Goal: Navigation & Orientation: Understand site structure

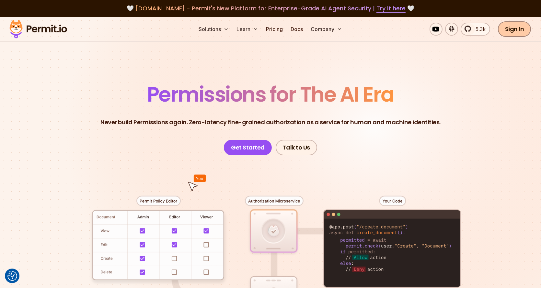
click at [526, 29] on link "Sign In" at bounding box center [514, 29] width 33 height 16
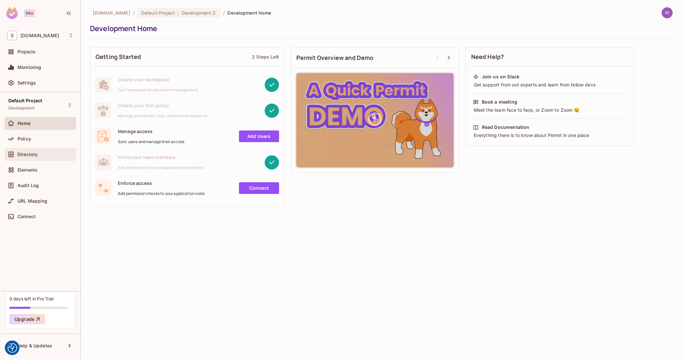
click at [31, 158] on div "Directory" at bounding box center [41, 154] width 72 height 13
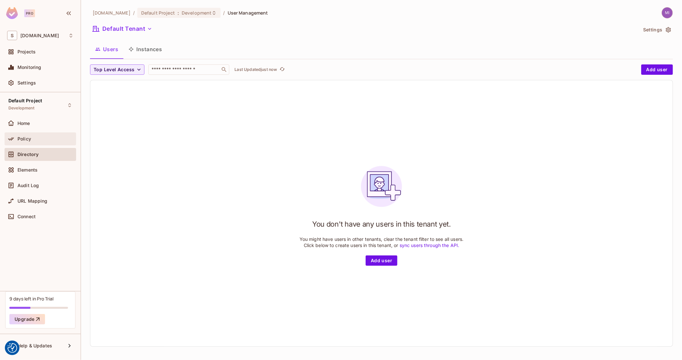
click at [31, 136] on div "Policy" at bounding box center [45, 138] width 56 height 5
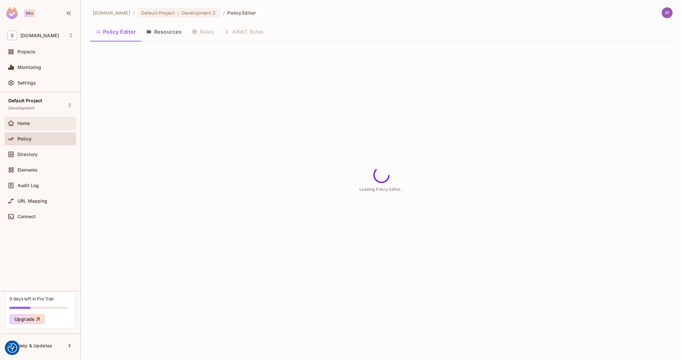
click at [36, 125] on div "Home" at bounding box center [45, 123] width 56 height 5
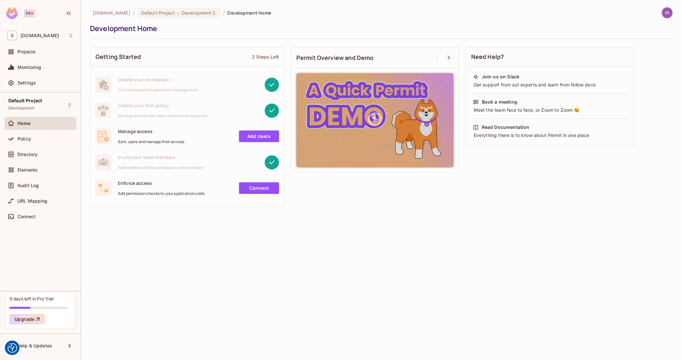
click at [279, 315] on div "sea.live / Default Project : Development / Development Home Development Home Ge…" at bounding box center [381, 180] width 601 height 360
